Goal: Transaction & Acquisition: Purchase product/service

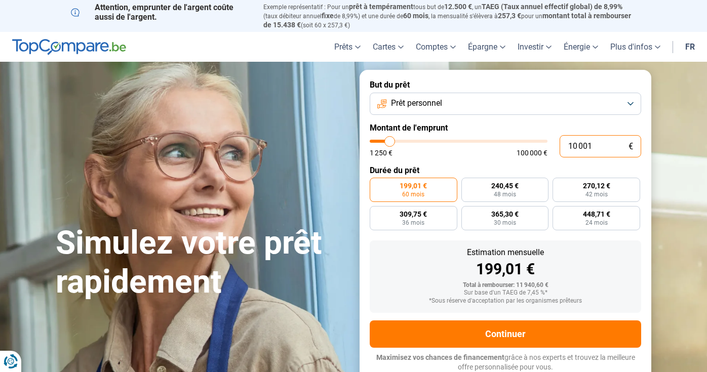
click at [594, 143] on input "10 001" at bounding box center [599, 146] width 81 height 22
drag, startPoint x: 598, startPoint y: 144, endPoint x: 543, endPoint y: 146, distance: 54.7
click at [543, 146] on div "10 001 € 1 250 € 100 000 €" at bounding box center [505, 146] width 271 height 22
type input "7"
type input "1250"
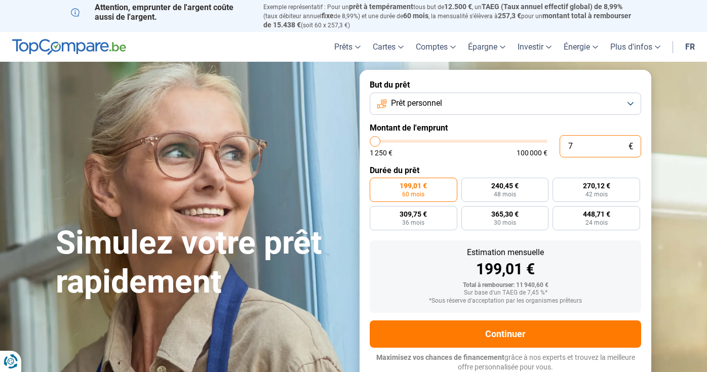
type input "70"
type input "1250"
type input "700"
type input "1250"
type input "7 000"
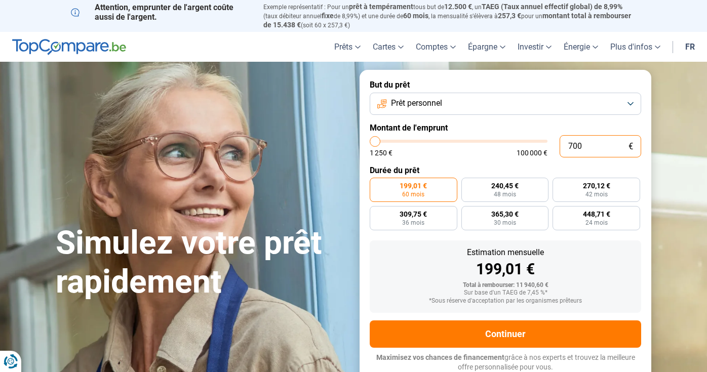
type input "7000"
radio input "true"
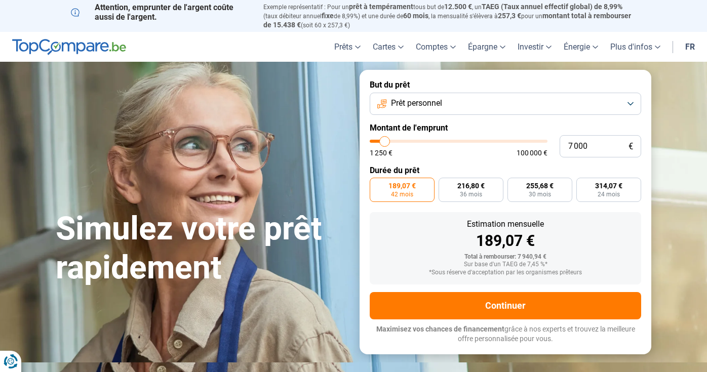
click at [575, 166] on label "Durée du prêt" at bounding box center [505, 171] width 271 height 10
click at [462, 104] on button "Prêt personnel" at bounding box center [505, 104] width 271 height 22
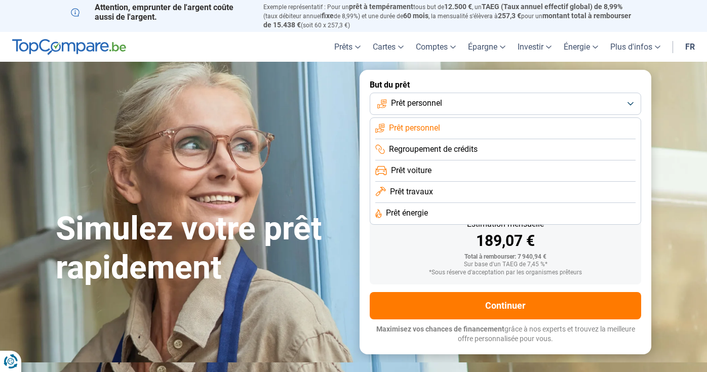
click at [480, 76] on form "But du prêt Prêt personnel Prêt personnel Regroupement de crédits Prêt voiture …" at bounding box center [505, 212] width 292 height 284
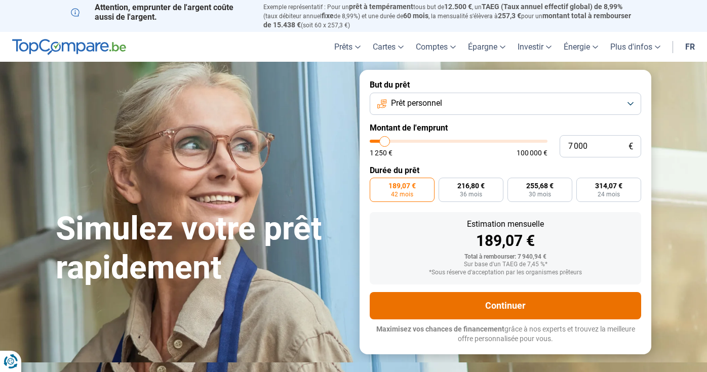
click at [449, 301] on button "Continuer" at bounding box center [505, 305] width 271 height 27
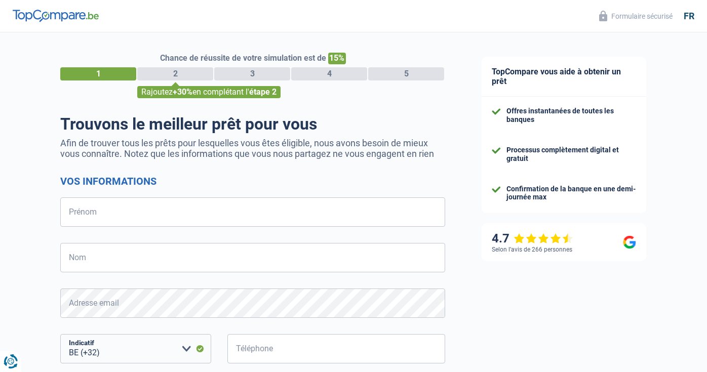
select select "32"
